Goal: Information Seeking & Learning: Learn about a topic

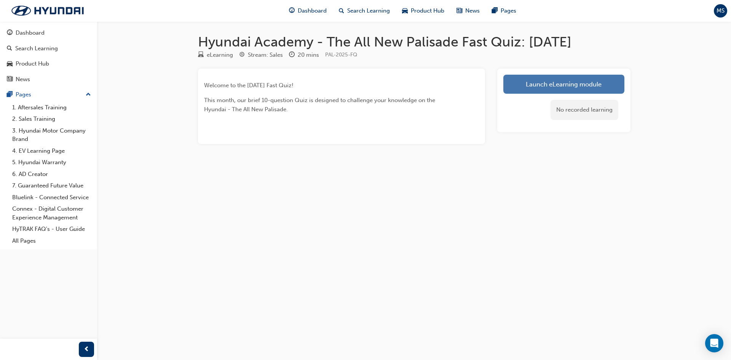
click at [567, 83] on link "Launch eLearning module" at bounding box center [564, 84] width 121 height 19
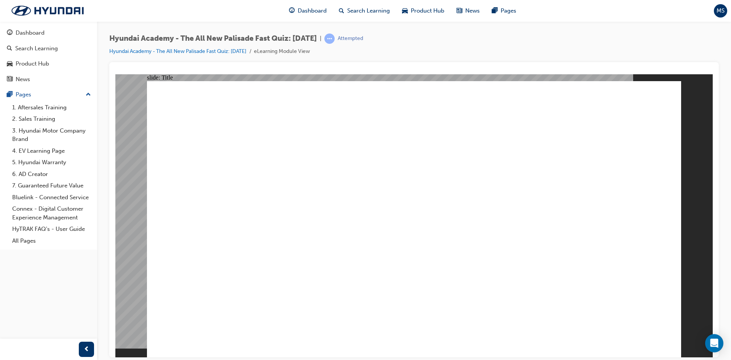
drag, startPoint x: 512, startPoint y: 339, endPoint x: 507, endPoint y: 341, distance: 5.1
